Goal: Task Accomplishment & Management: Manage account settings

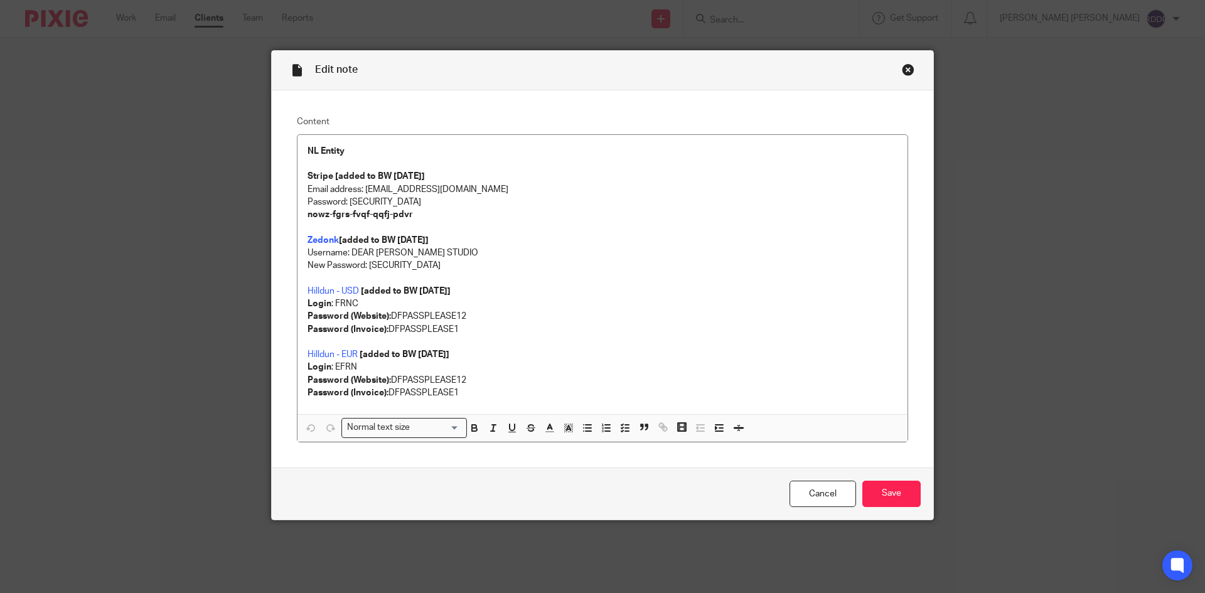
click at [905, 70] on div "Close this dialog window" at bounding box center [908, 69] width 13 height 13
